Goal: Task Accomplishment & Management: Manage account settings

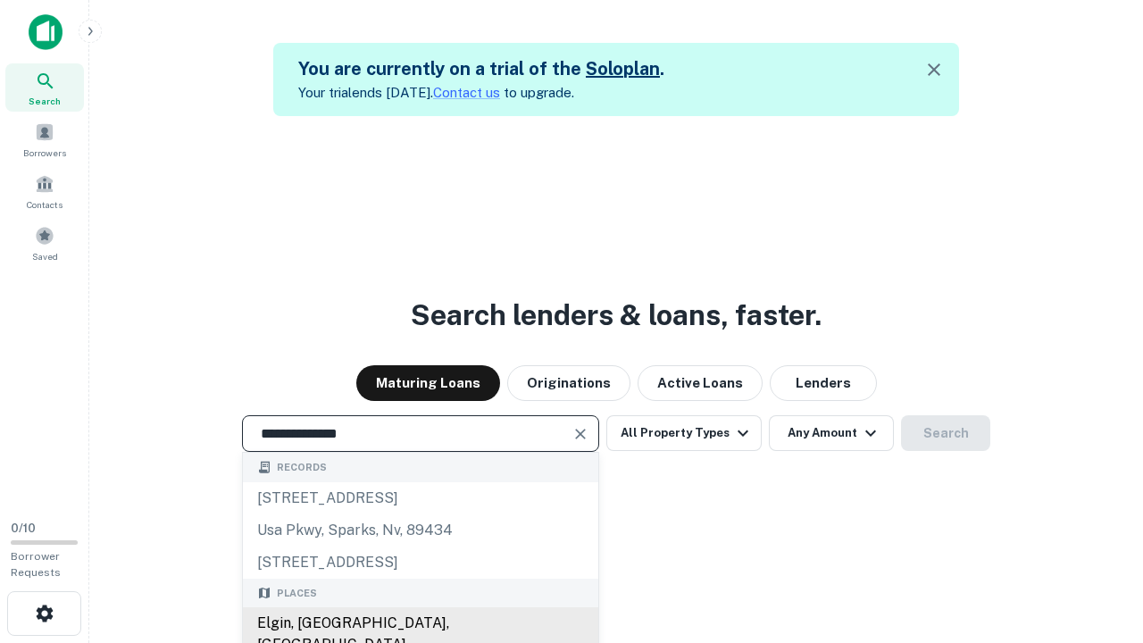
click at [420, 623] on div "Elgin, IL, USA" at bounding box center [420, 634] width 355 height 54
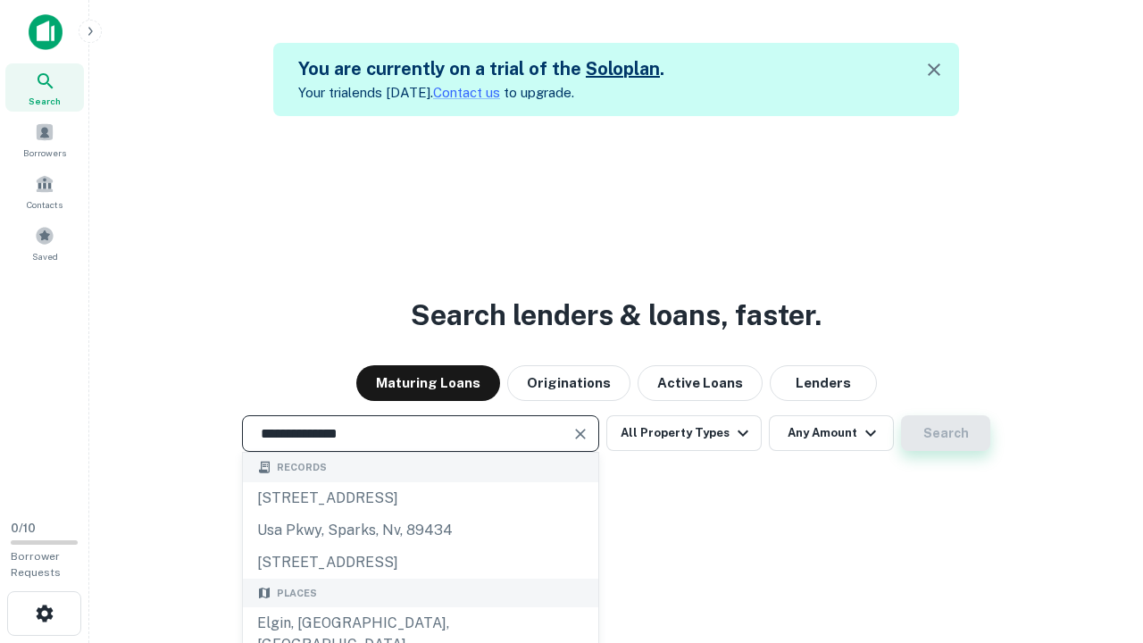
type input "**********"
click at [946, 433] on button "Search" at bounding box center [945, 433] width 89 height 36
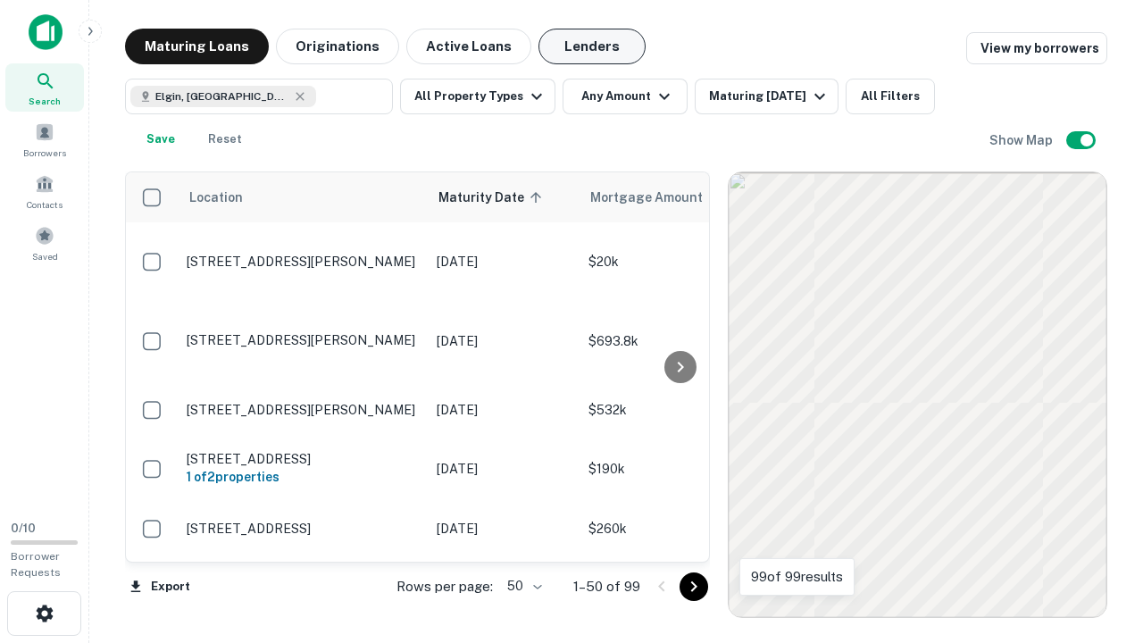
click at [592, 46] on button "Lenders" at bounding box center [592, 47] width 107 height 36
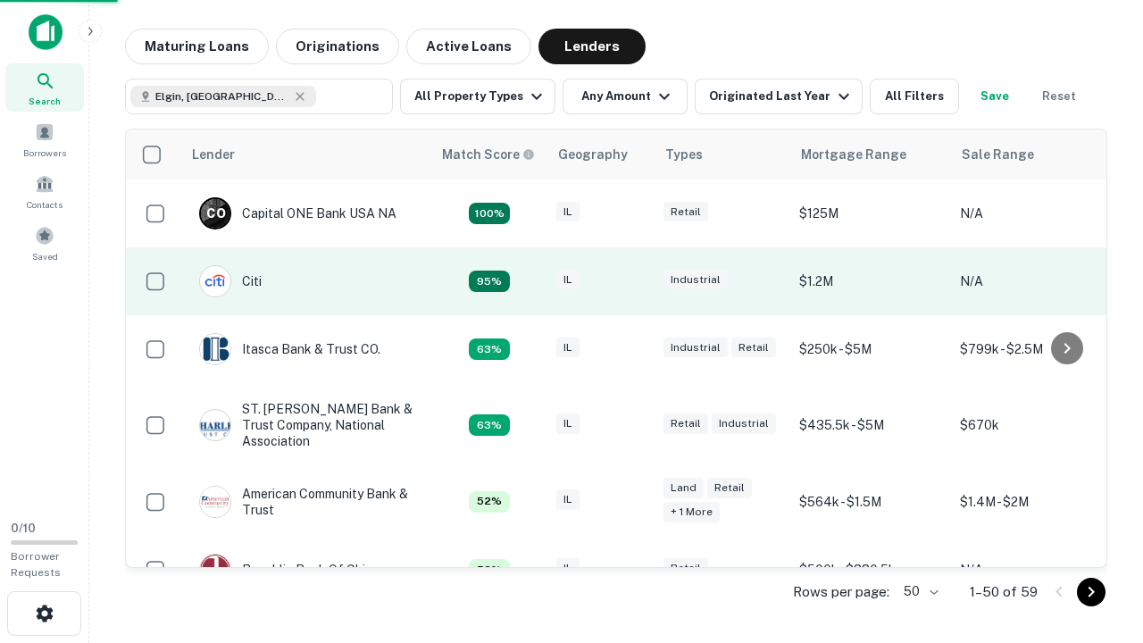
click at [634, 281] on div "IL" at bounding box center [600, 282] width 89 height 24
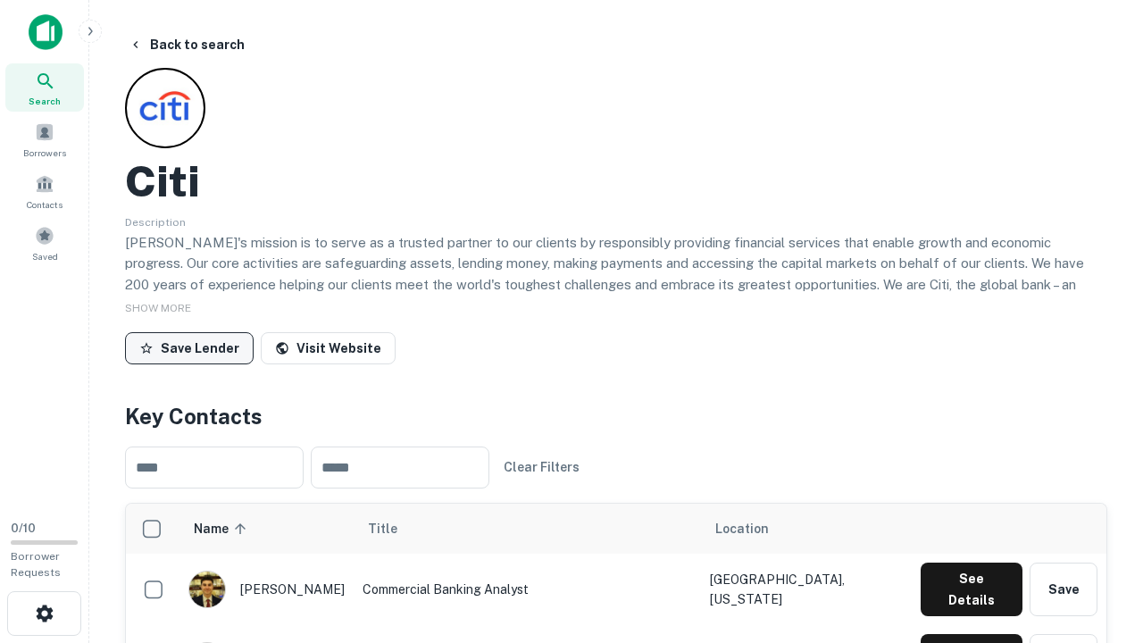
click at [189, 347] on button "Save Lender" at bounding box center [189, 348] width 129 height 32
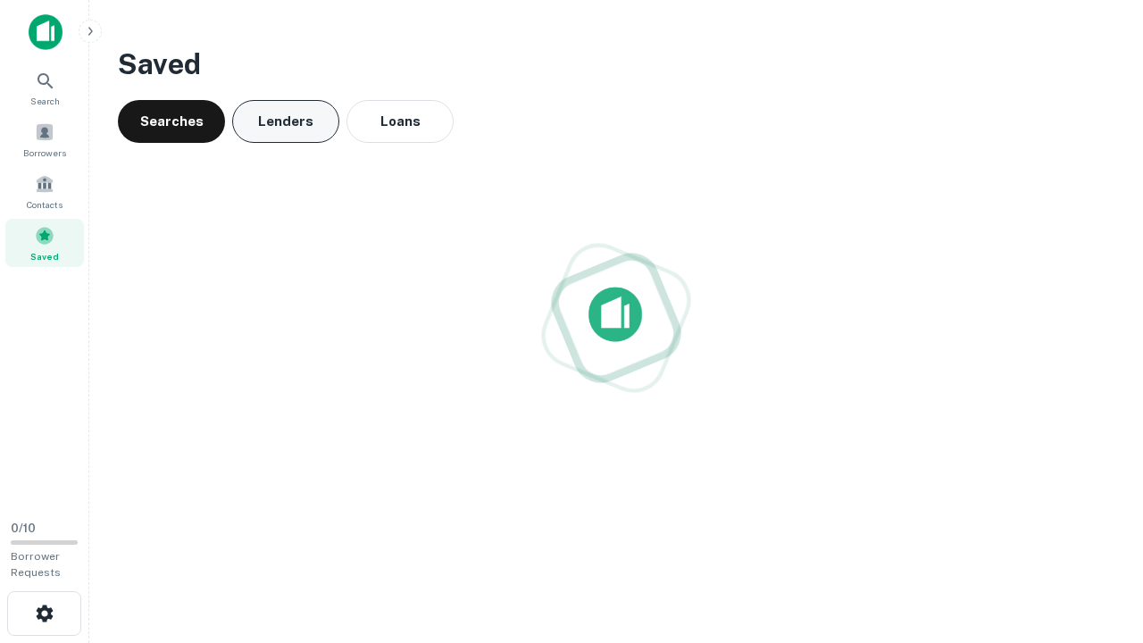
click at [286, 121] on button "Lenders" at bounding box center [285, 121] width 107 height 43
